Goal: Find specific page/section: Find specific page/section

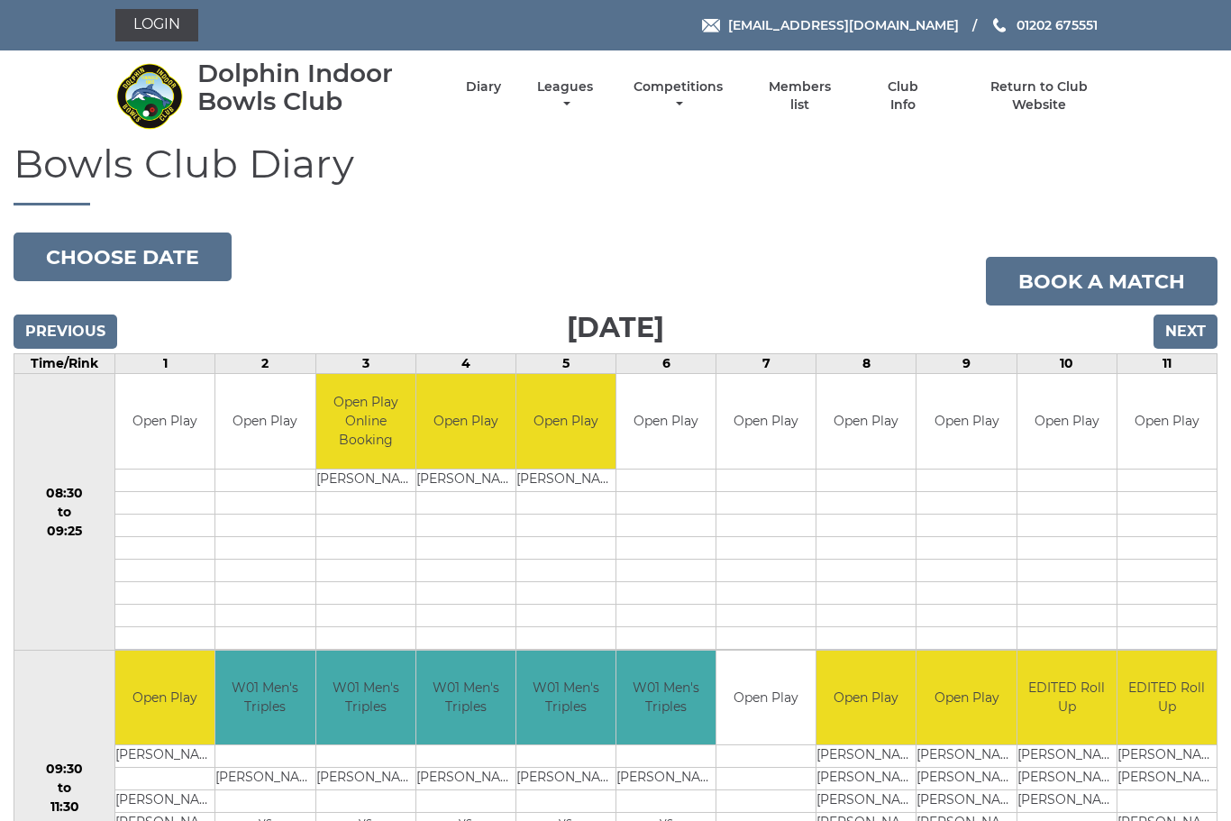
click at [598, 102] on link "Leagues" at bounding box center [565, 95] width 65 height 35
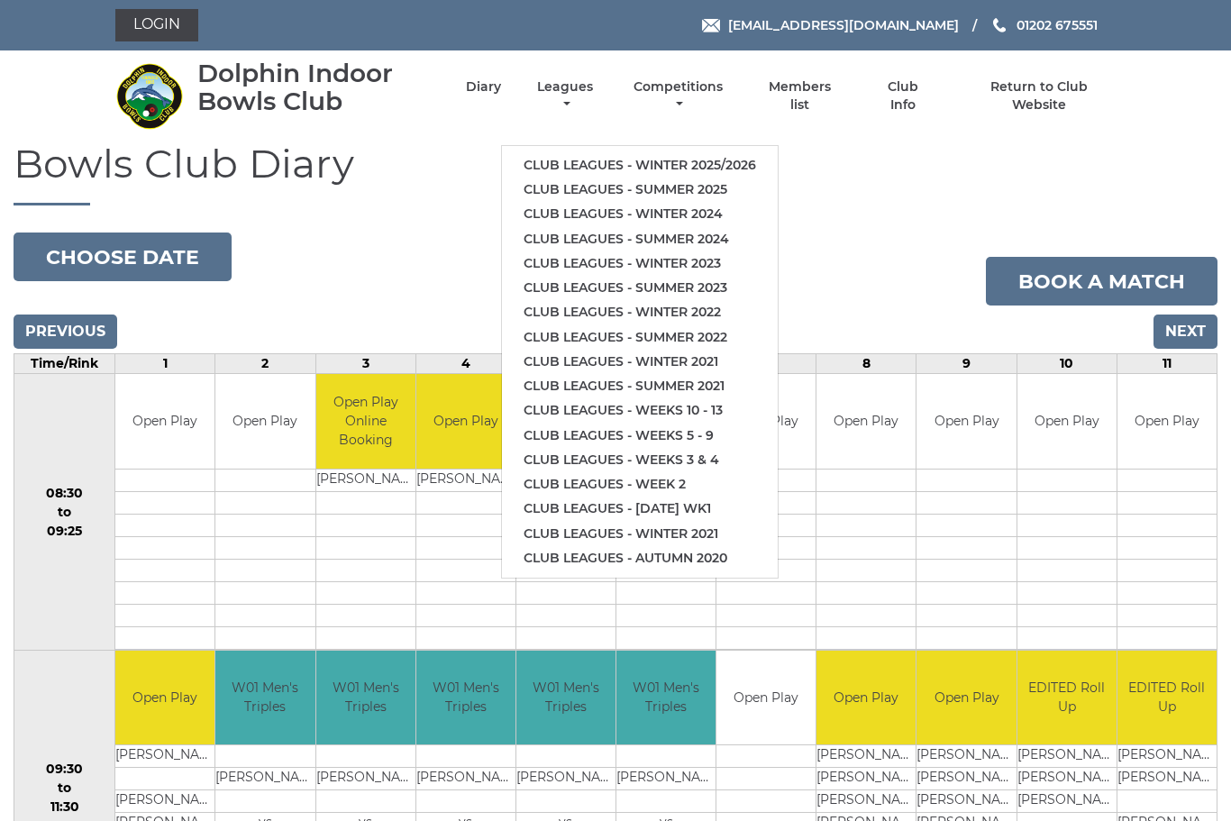
click at [726, 153] on link "Club leagues - Winter 2025/2026" at bounding box center [640, 165] width 276 height 24
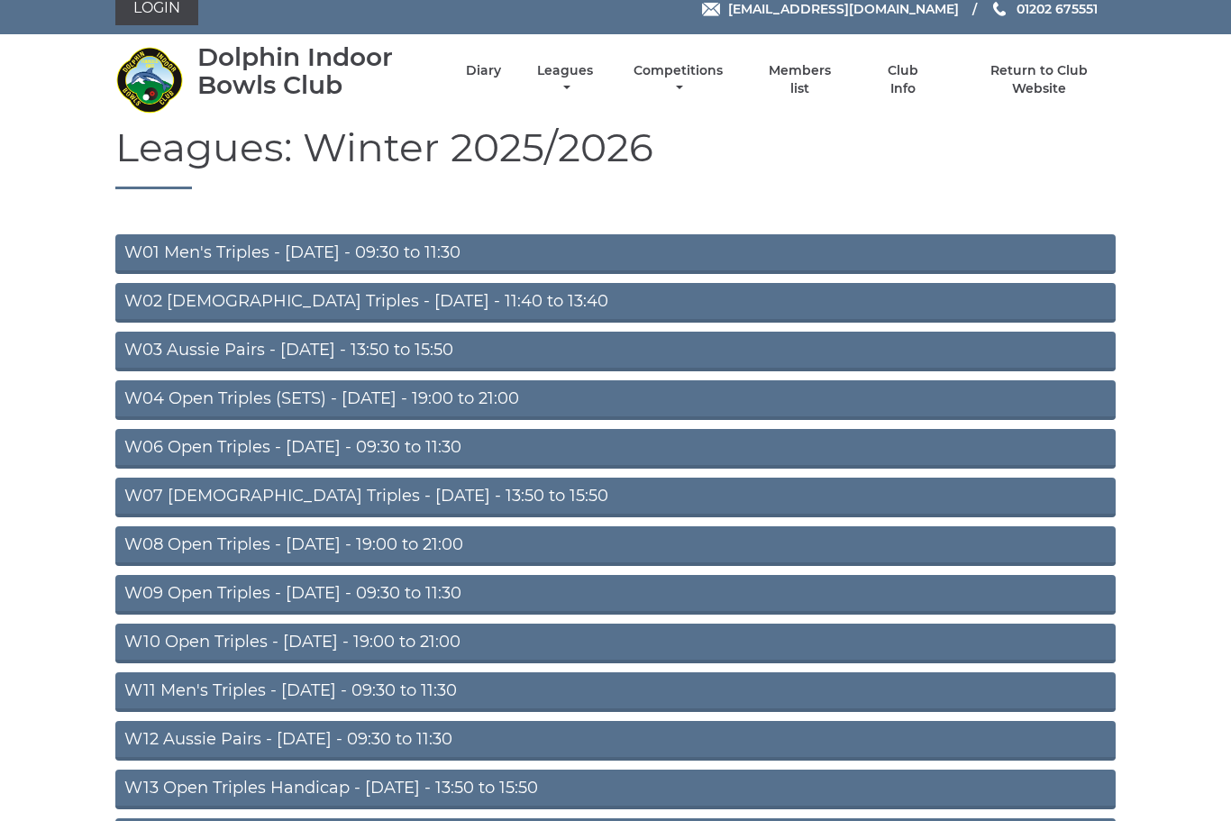
scroll to position [16, 0]
click at [364, 352] on link "W03 Aussie Pairs - Monday - 13:50 to 15:50" at bounding box center [615, 352] width 1000 height 40
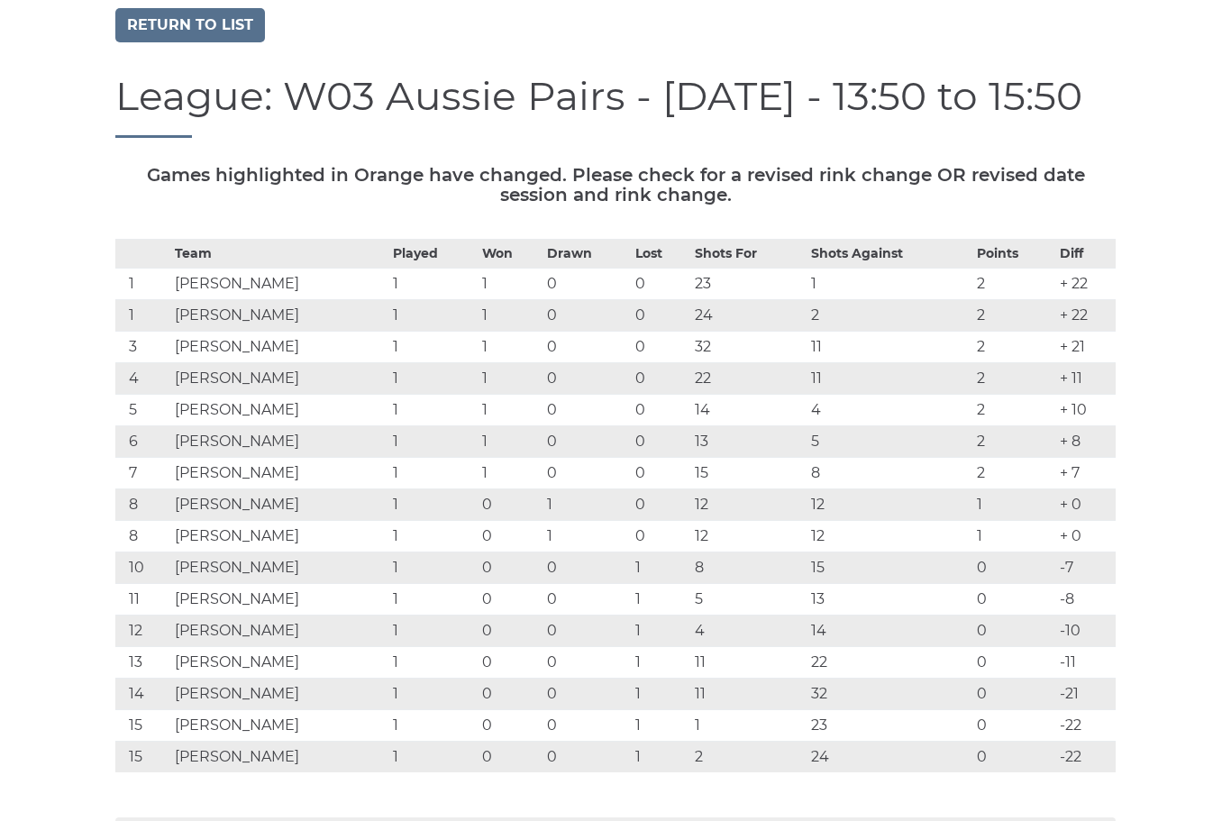
scroll to position [135, 0]
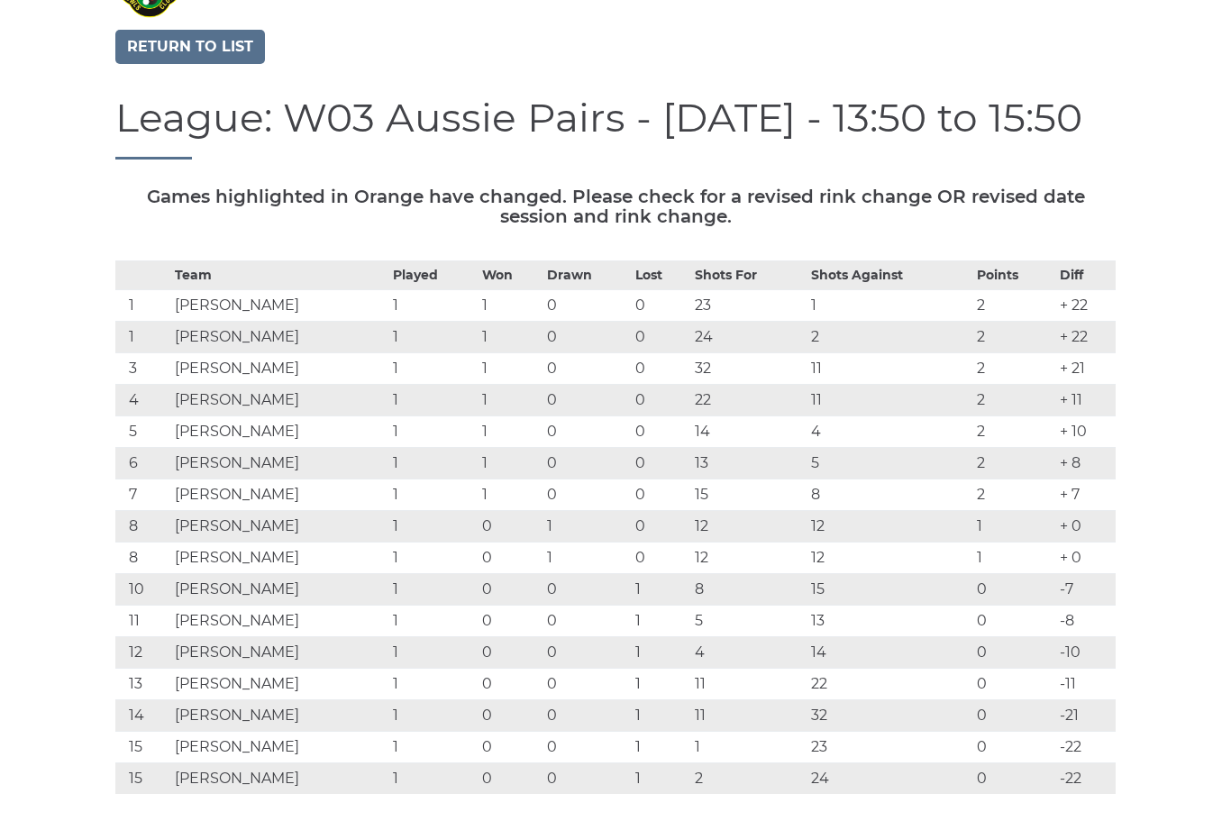
scroll to position [112, 0]
click at [938, 30] on div "Return to list" at bounding box center [616, 49] width 1028 height 39
